Goal: Task Accomplishment & Management: Manage account settings

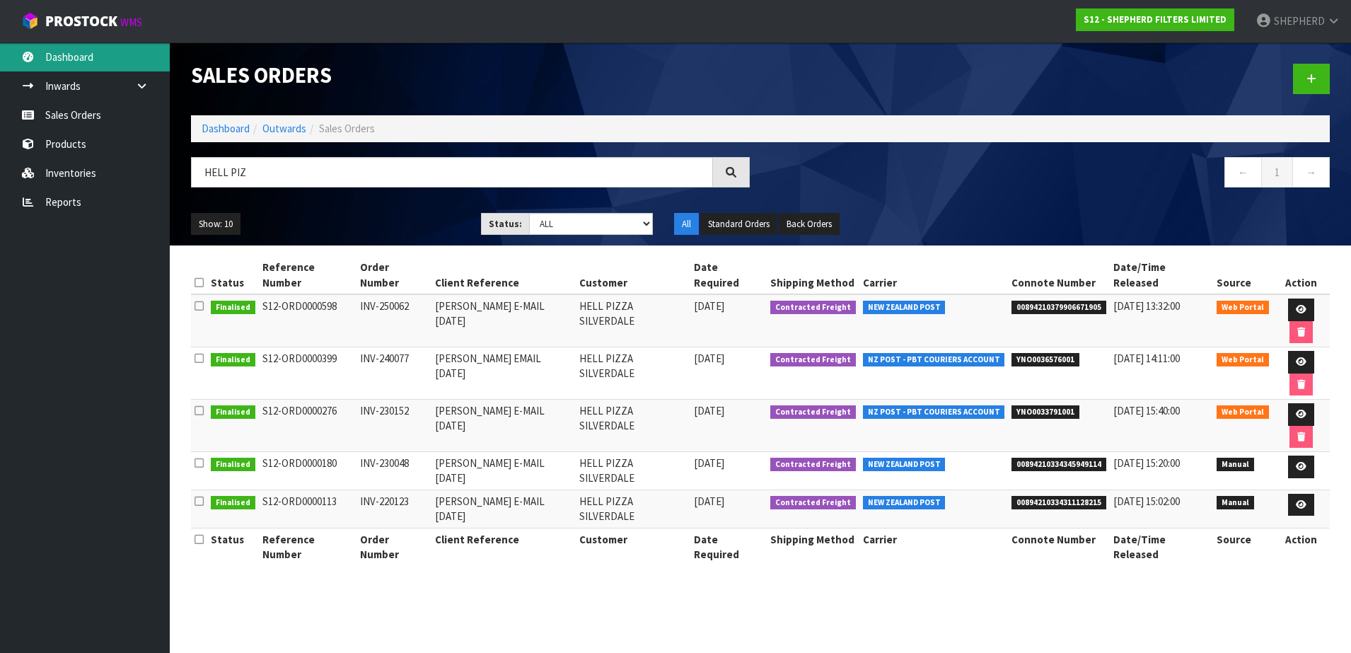
click at [68, 52] on link "Dashboard" at bounding box center [85, 56] width 170 height 29
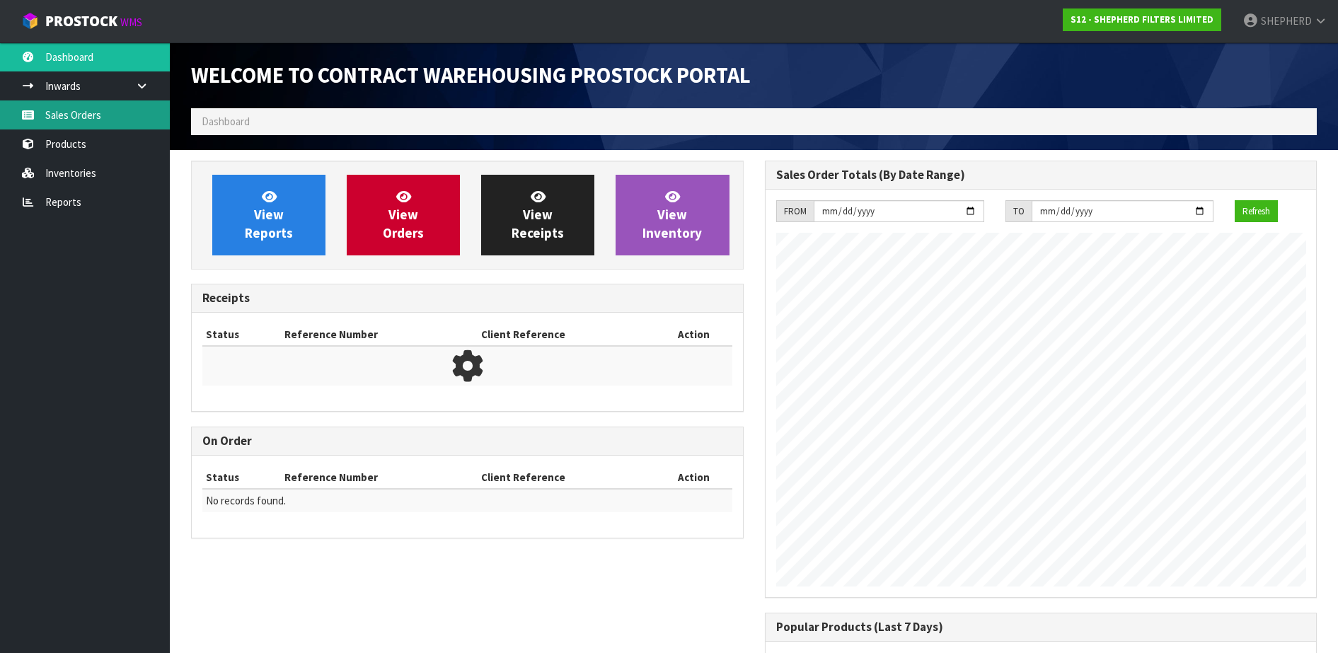
scroll to position [647, 573]
click at [63, 115] on link "Sales Orders" at bounding box center [85, 114] width 170 height 29
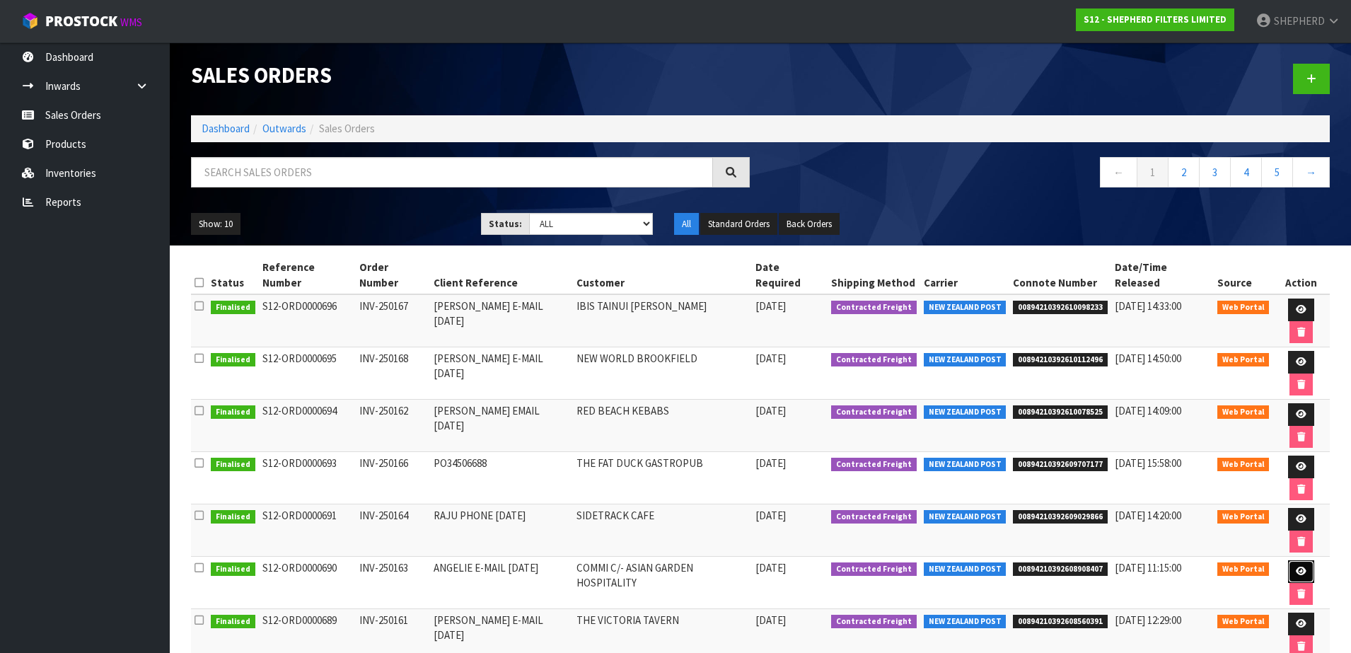
click at [1296, 567] on icon at bounding box center [1301, 571] width 11 height 9
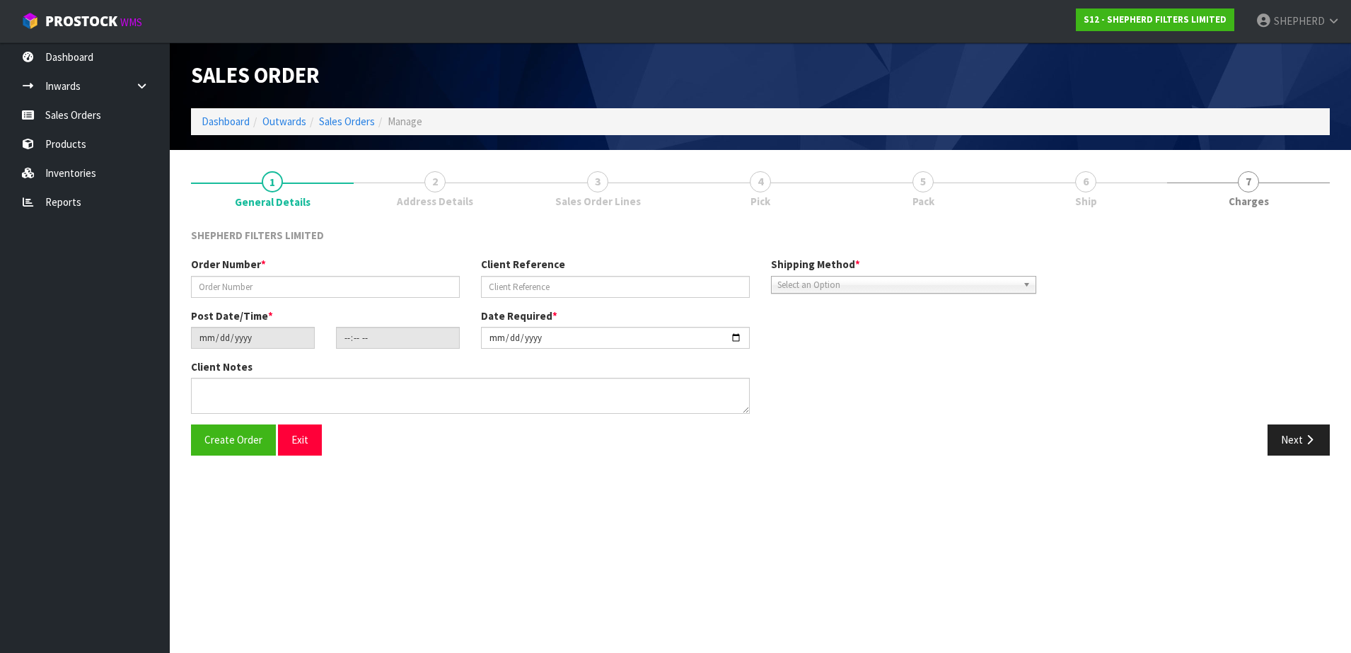
type input "INV-250163"
type input "ANGELIE E-MAIL [DATE]"
type input "[DATE]"
type input "07:24:00.000"
type input "[DATE]"
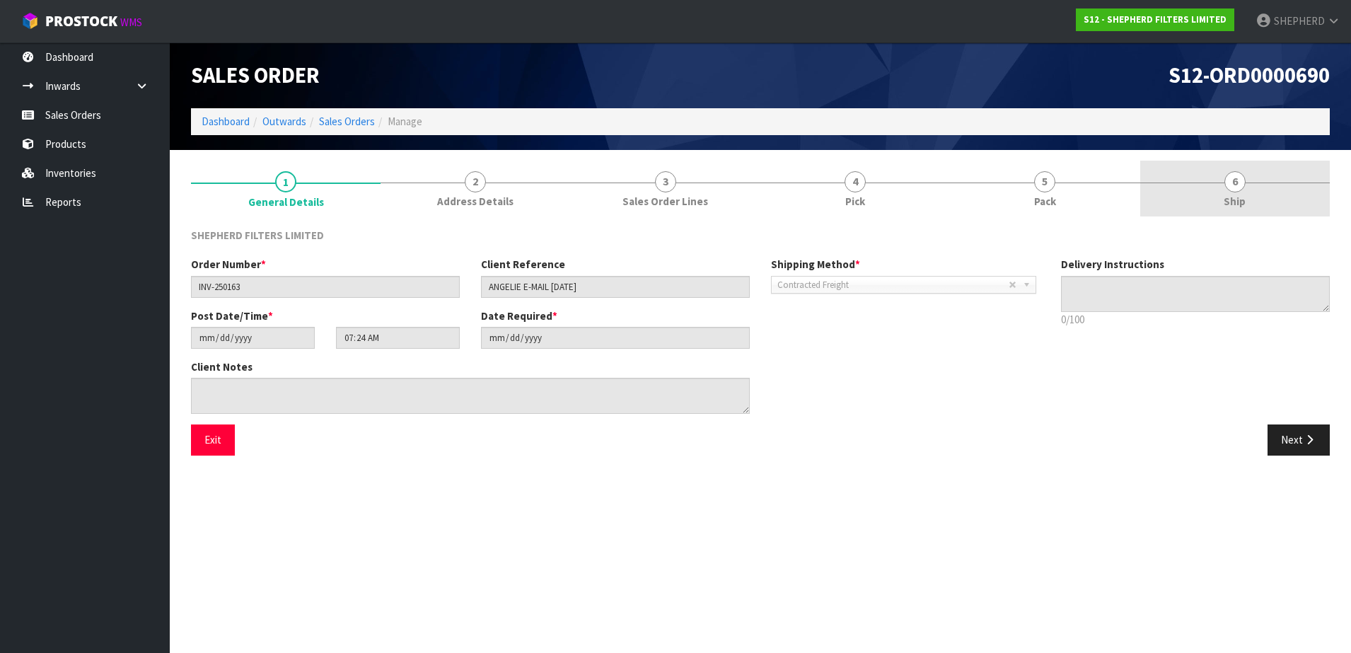
click at [1234, 186] on span "6" at bounding box center [1234, 181] width 21 height 21
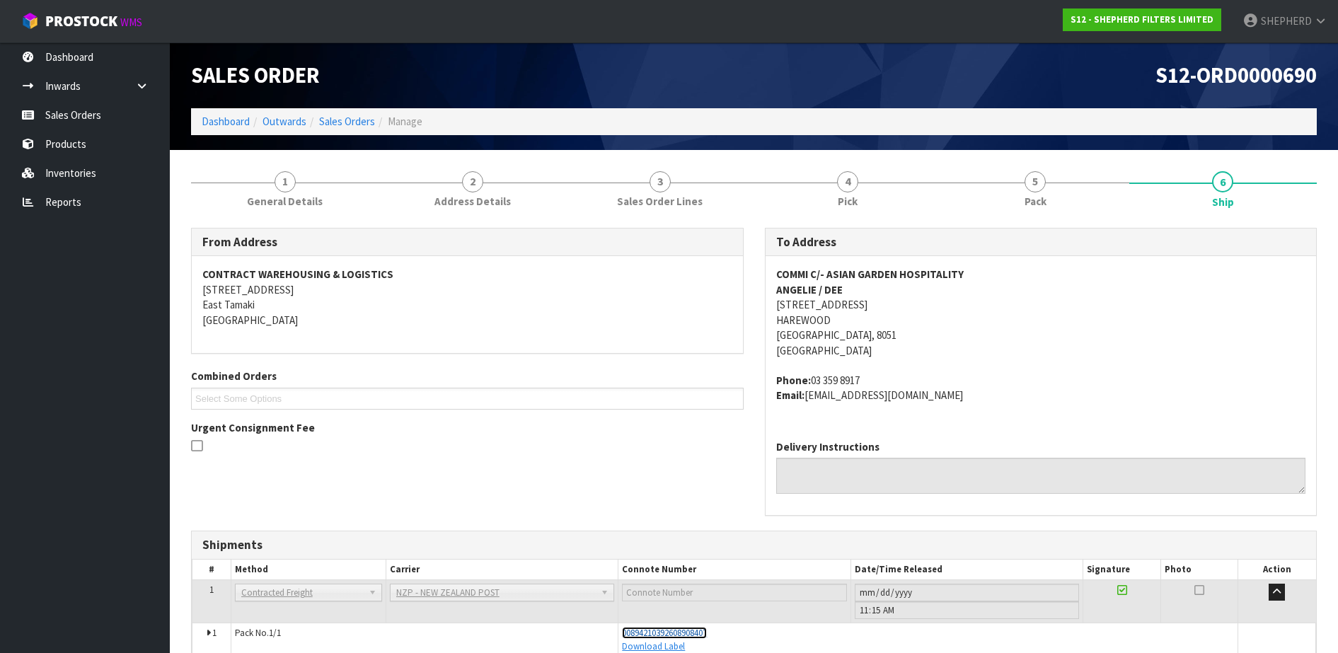
click at [697, 632] on span "00894210392608908407" at bounding box center [664, 633] width 85 height 12
